Goal: Find specific page/section: Find specific page/section

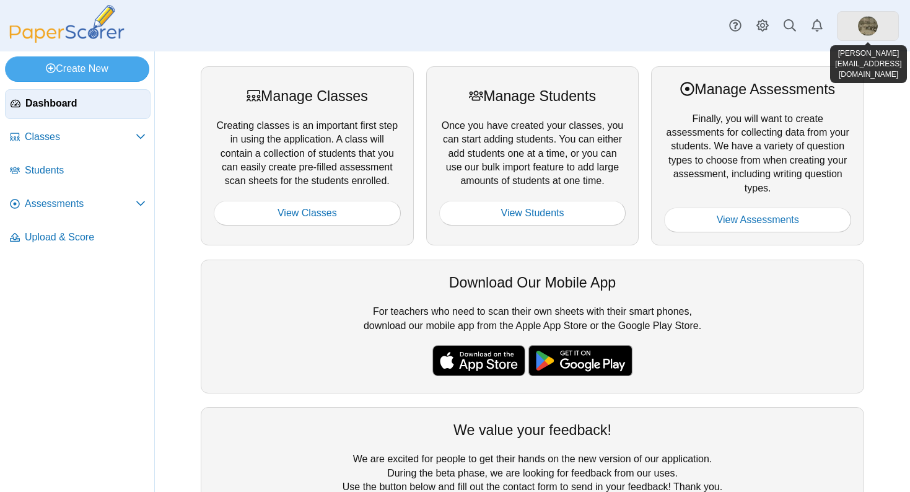
click at [878, 24] on link at bounding box center [868, 26] width 62 height 30
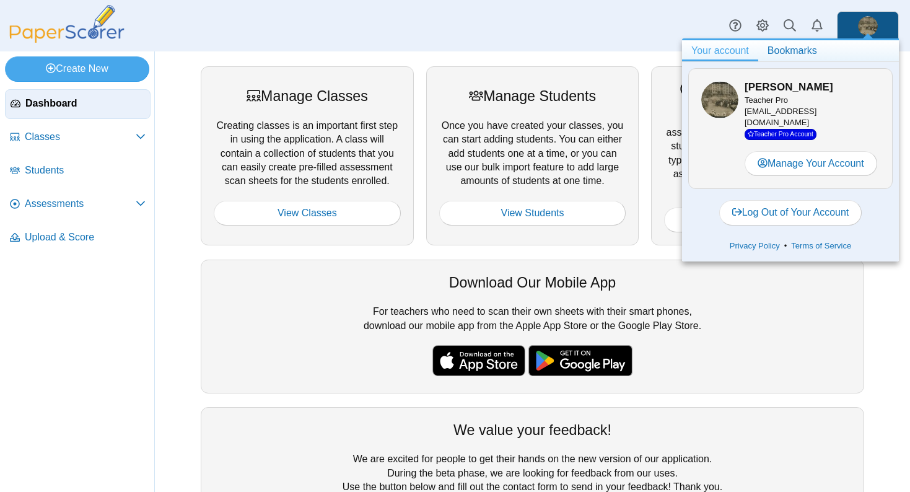
click at [566, 22] on div "Dashboard Classes Archived classes Students" at bounding box center [455, 25] width 910 height 51
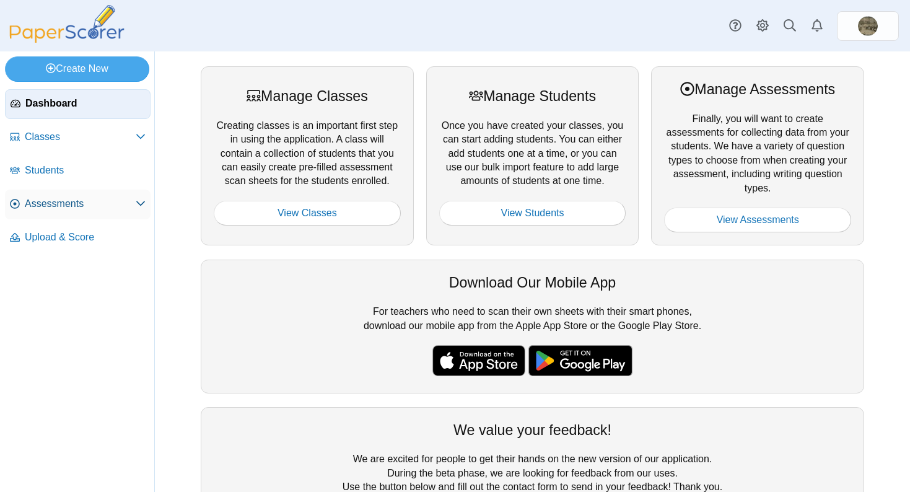
click at [77, 208] on span "Assessments" at bounding box center [80, 204] width 111 height 14
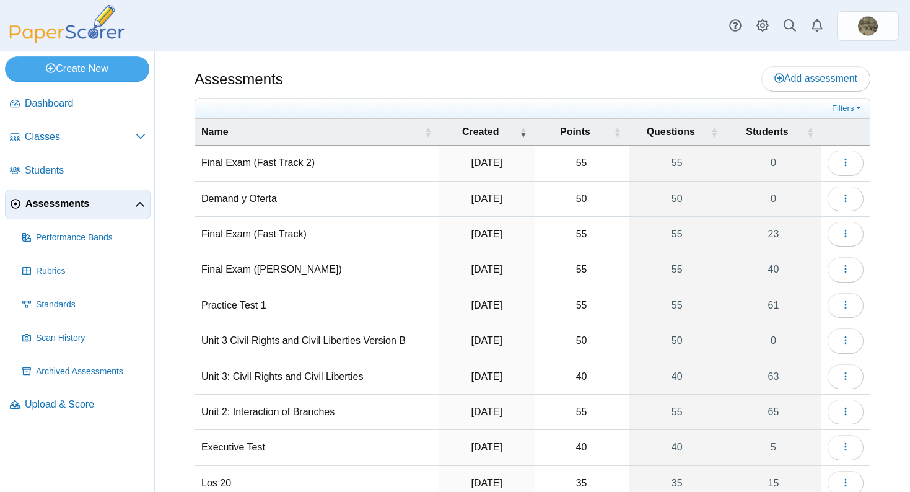
click at [403, 71] on div "Assessments Add assessment" at bounding box center [533, 80] width 676 height 28
click at [475, 76] on div "Assessments Add assessment" at bounding box center [533, 80] width 676 height 28
